Goal: Task Accomplishment & Management: Complete application form

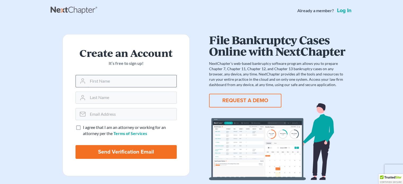
click at [111, 83] on input "text" at bounding box center [132, 81] width 89 height 12
type input "Dedelle"
type input "Barbanti"
click at [115, 118] on input "email" at bounding box center [132, 114] width 89 height 12
click at [118, 113] on input "email" at bounding box center [132, 114] width 89 height 12
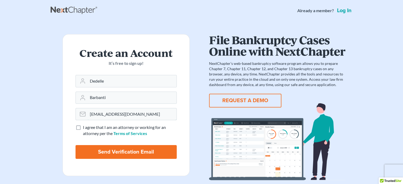
type input "dedebarbanti@gmail.com"
click at [74, 130] on form "Create an Account It’s free to sign up! Dedelle Barbanti dedebarbanti@gmail.com…" at bounding box center [125, 105] width 127 height 142
click at [83, 127] on label "I agree that I am an attorney or working for an attorney per the Terms of Servi…" at bounding box center [130, 130] width 94 height 12
click at [85, 127] on input "I agree that I am an attorney or working for an attorney per the Terms of Servi…" at bounding box center [86, 125] width 3 height 3
checkbox input "true"
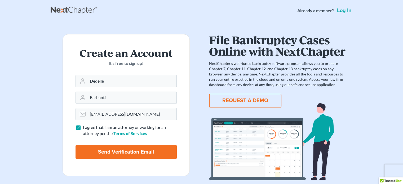
click at [83, 152] on input "Send Verification Email" at bounding box center [125, 152] width 101 height 14
type input "Thinking..."
drag, startPoint x: 146, startPoint y: 112, endPoint x: 84, endPoint y: 105, distance: 62.3
click at [84, 105] on form "Create an Account It’s free to sign up! Dedelle Barbanti dedebarbanti@gmail.com…" at bounding box center [125, 105] width 127 height 142
type input "dede@mybizipro.com"
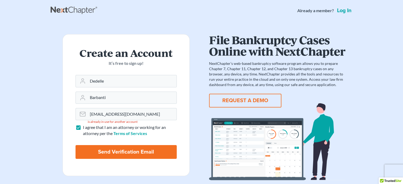
click at [102, 158] on input "Send Verification Email" at bounding box center [125, 152] width 101 height 14
type input "Thinking..."
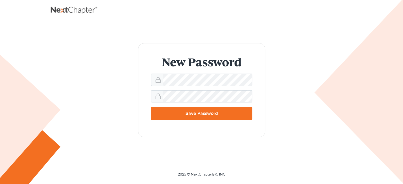
click at [103, 80] on div "New Password Save Password" at bounding box center [201, 90] width 291 height 94
click at [217, 112] on input "Save Password" at bounding box center [201, 113] width 101 height 13
type input "Thinking..."
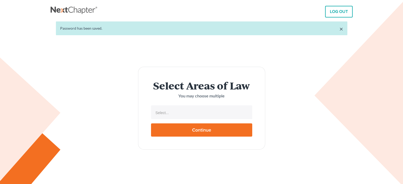
select select
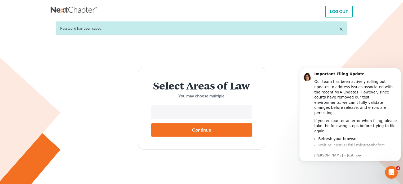
click at [194, 109] on input "text" at bounding box center [201, 113] width 94 height 8
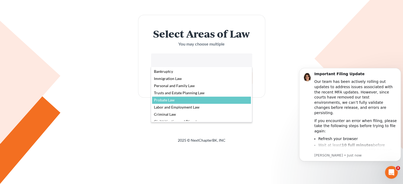
scroll to position [9, 0]
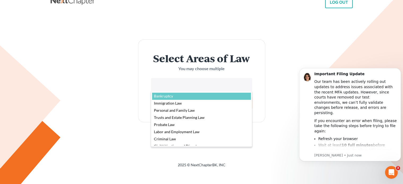
select select "4556"
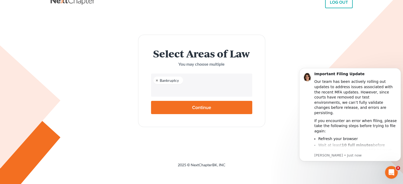
click at [165, 107] on input "Continue" at bounding box center [201, 107] width 101 height 13
type input "Thinking..."
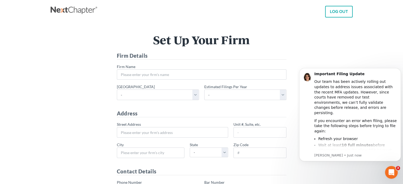
click at [364, 170] on body "Important Filing Update Our team has been actively rolling out updates to addre…" at bounding box center [350, 122] width 102 height 116
drag, startPoint x: 399, startPoint y: 69, endPoint x: 698, endPoint y: 131, distance: 304.9
click at [399, 69] on icon "Dismiss notification" at bounding box center [399, 70] width 2 height 2
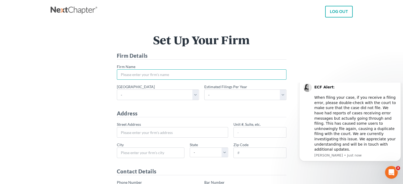
click at [179, 74] on input "* Firm Name" at bounding box center [201, 74] width 169 height 11
type input "EZ BK"
type input "[STREET_ADDRESS][PERSON_NAME]"
type input "[GEOGRAPHIC_DATA]"
select select "CA"
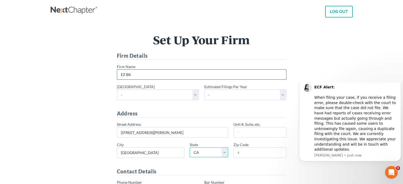
type input "92694"
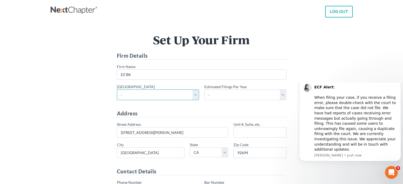
click at [154, 97] on select "- [US_STATE] - [GEOGRAPHIC_DATA] [US_STATE] - [GEOGRAPHIC_DATA][US_STATE] - Sou…" at bounding box center [158, 94] width 82 height 11
select select "10"
click at [117, 89] on select "- [US_STATE] - [GEOGRAPHIC_DATA] [US_STATE] - [GEOGRAPHIC_DATA][US_STATE] - Sou…" at bounding box center [158, 94] width 82 height 11
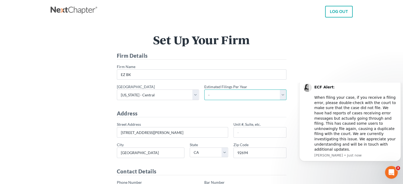
click at [234, 91] on select "- 1-10 11-50 50+" at bounding box center [245, 94] width 82 height 11
select select "10"
click at [204, 89] on select "- 1-10 11-50 50+" at bounding box center [245, 94] width 82 height 11
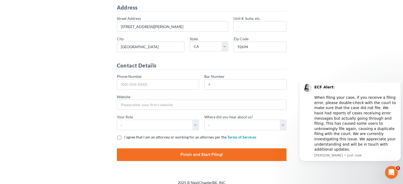
scroll to position [53, 0]
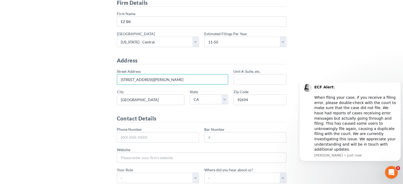
drag, startPoint x: 161, startPoint y: 78, endPoint x: 89, endPoint y: 70, distance: 72.8
click at [89, 70] on div "Set Up Your Firm Firm Details * Firm Name EZ BK * Primary district - Alabama - …" at bounding box center [201, 100] width 297 height 239
type input "23356 [PERSON_NAME]"
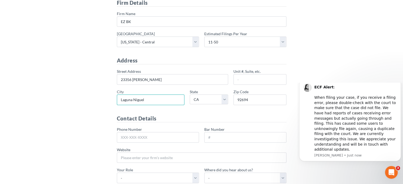
type input "Laguna Niguel"
type input "92677"
click at [324, 77] on div "Set Up Your Firm Firm Details * Firm Name EZ BK * Primary district - Alabama - …" at bounding box center [201, 100] width 297 height 239
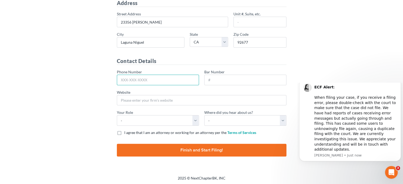
click at [143, 77] on input "Phone Number" at bounding box center [158, 80] width 82 height 11
type input "714-991-7591"
click at [183, 93] on div "Website" at bounding box center [201, 97] width 169 height 16
click at [397, 84] on button "Dismiss notification" at bounding box center [399, 80] width 7 height 7
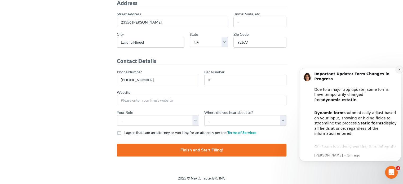
click at [399, 71] on button "Dismiss notification" at bounding box center [399, 69] width 7 height 7
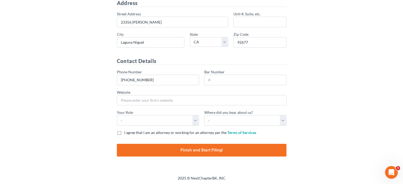
click at [124, 132] on label "I agree that I am an attorney or working for an attorney per the Terms of Servi…" at bounding box center [190, 132] width 132 height 5
click at [126, 132] on input "I agree that I am an attorney or working for an attorney per the Terms of Servi…" at bounding box center [127, 131] width 3 height 3
checkbox input "true"
click at [152, 159] on div "Set Up Your Firm Firm Details * Firm Name EZ BK * Primary district - Alabama - …" at bounding box center [201, 43] width 297 height 239
click at [152, 152] on input "Finish and Start Filing!" at bounding box center [201, 150] width 169 height 13
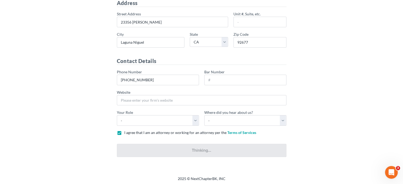
type input "Thinking..."
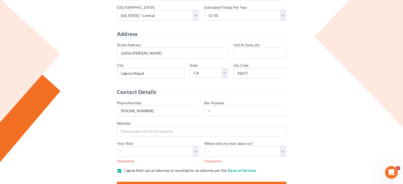
scroll to position [118, 0]
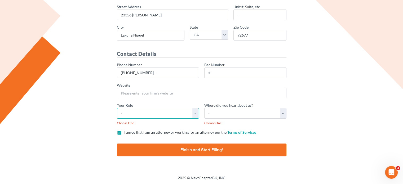
click at [189, 112] on select "- Attorney Paralegal Assistant" at bounding box center [158, 113] width 82 height 11
select select "paralegal"
click at [117, 108] on select "- Attorney Paralegal Assistant" at bounding box center [158, 113] width 82 height 11
click at [277, 113] on select "- Bar association Capterra Clio Email Facebook Google Word of mouth Other" at bounding box center [245, 113] width 82 height 11
select select "Google"
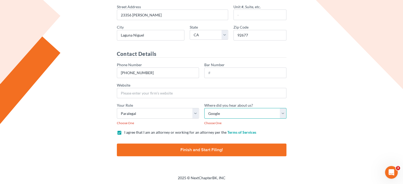
click at [204, 108] on select "- Bar association Capterra Clio Email Facebook Google Word of mouth Other" at bounding box center [245, 113] width 82 height 11
click at [221, 150] on input "Finish and Start Filing!" at bounding box center [201, 149] width 169 height 13
type input "Thinking..."
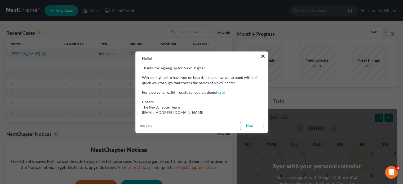
click at [259, 125] on link "Next →" at bounding box center [251, 126] width 23 height 8
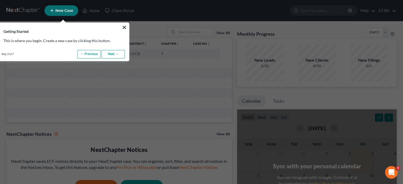
click at [106, 53] on link "Next →" at bounding box center [112, 54] width 23 height 8
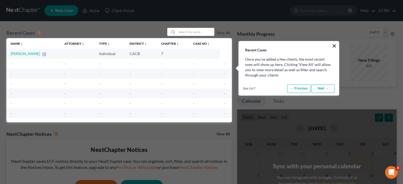
click at [326, 89] on link "Next →" at bounding box center [322, 88] width 23 height 8
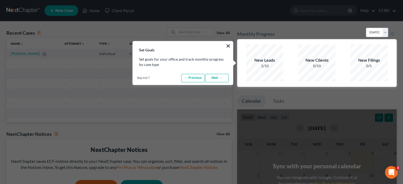
click at [217, 78] on link "Next →" at bounding box center [216, 78] width 23 height 8
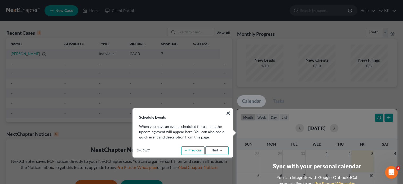
scroll to position [79, 0]
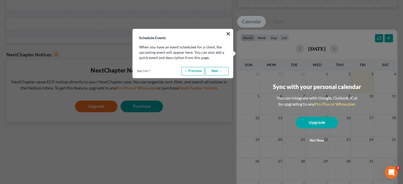
click at [211, 70] on link "Next →" at bounding box center [216, 71] width 23 height 8
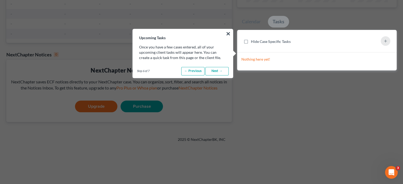
click at [211, 70] on link "Next →" at bounding box center [216, 71] width 23 height 8
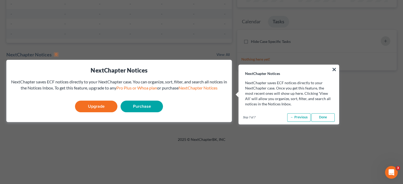
click at [313, 119] on link "Done" at bounding box center [322, 117] width 23 height 8
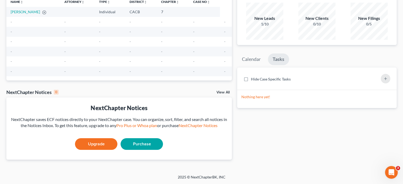
scroll to position [42, 0]
